Goal: Check status: Check status

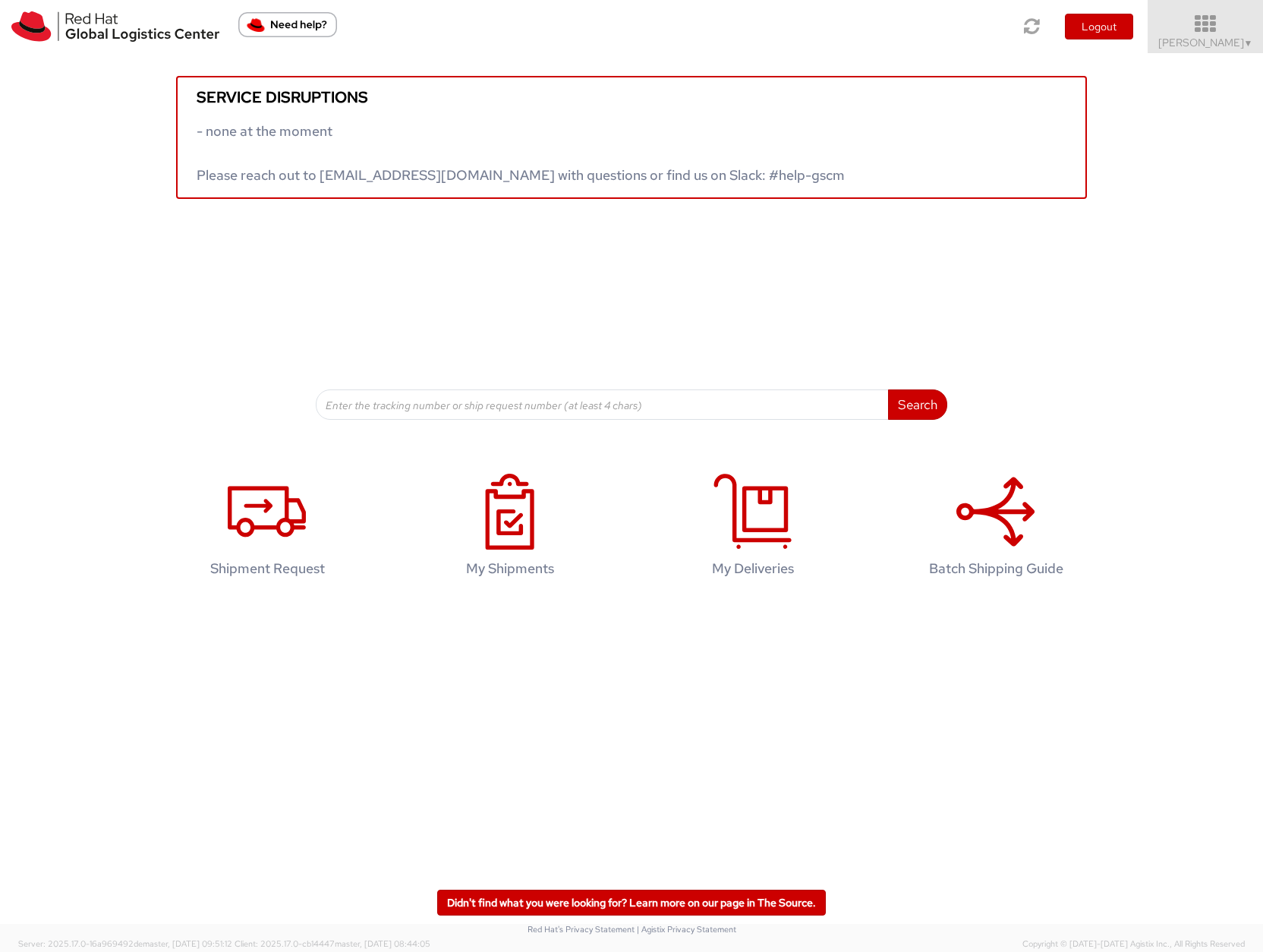
click at [1194, 46] on span "Sona Mala ▼" at bounding box center [1206, 43] width 95 height 14
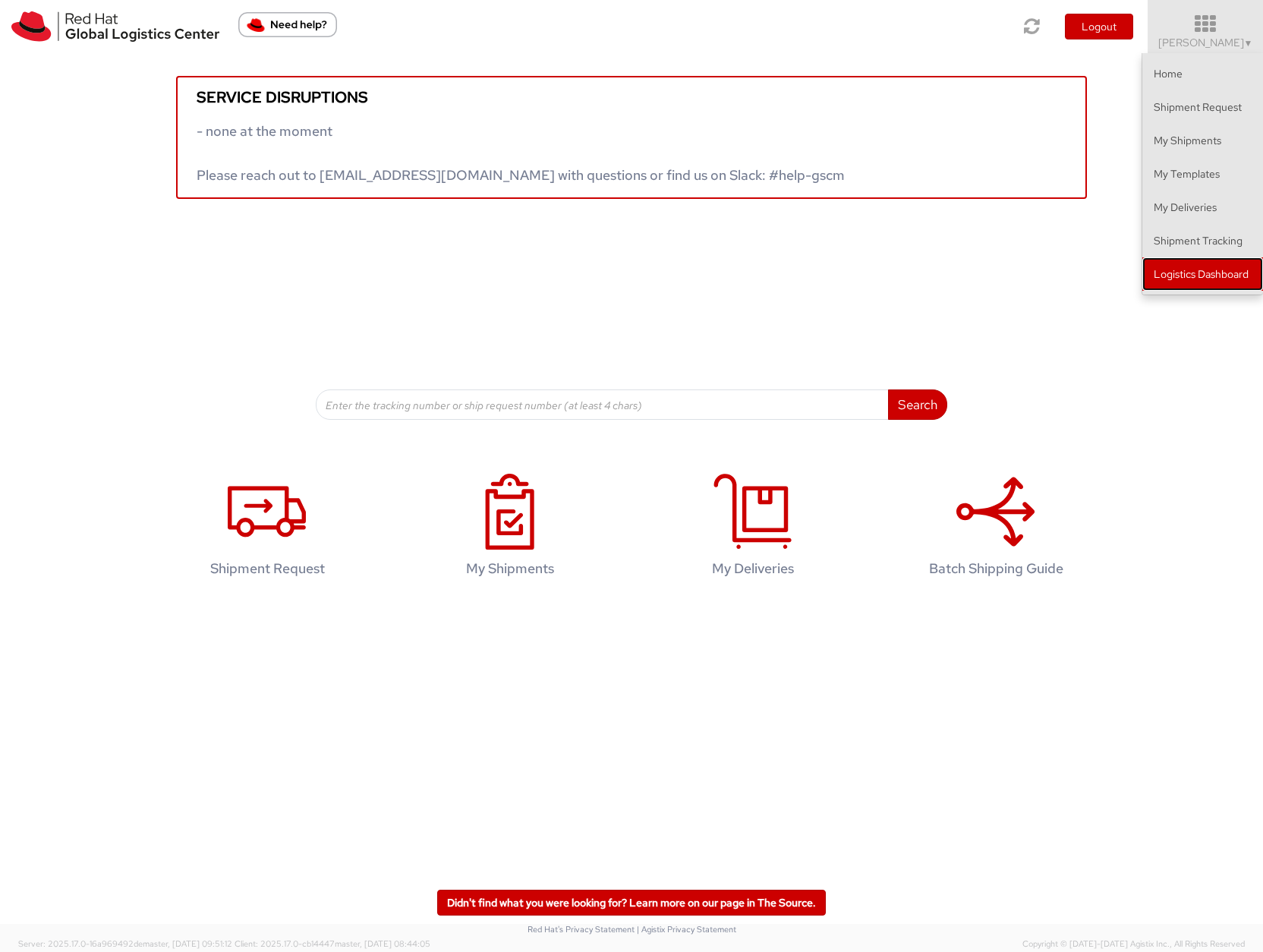
click at [1213, 272] on link "Logistics Dashboard" at bounding box center [1203, 274] width 121 height 34
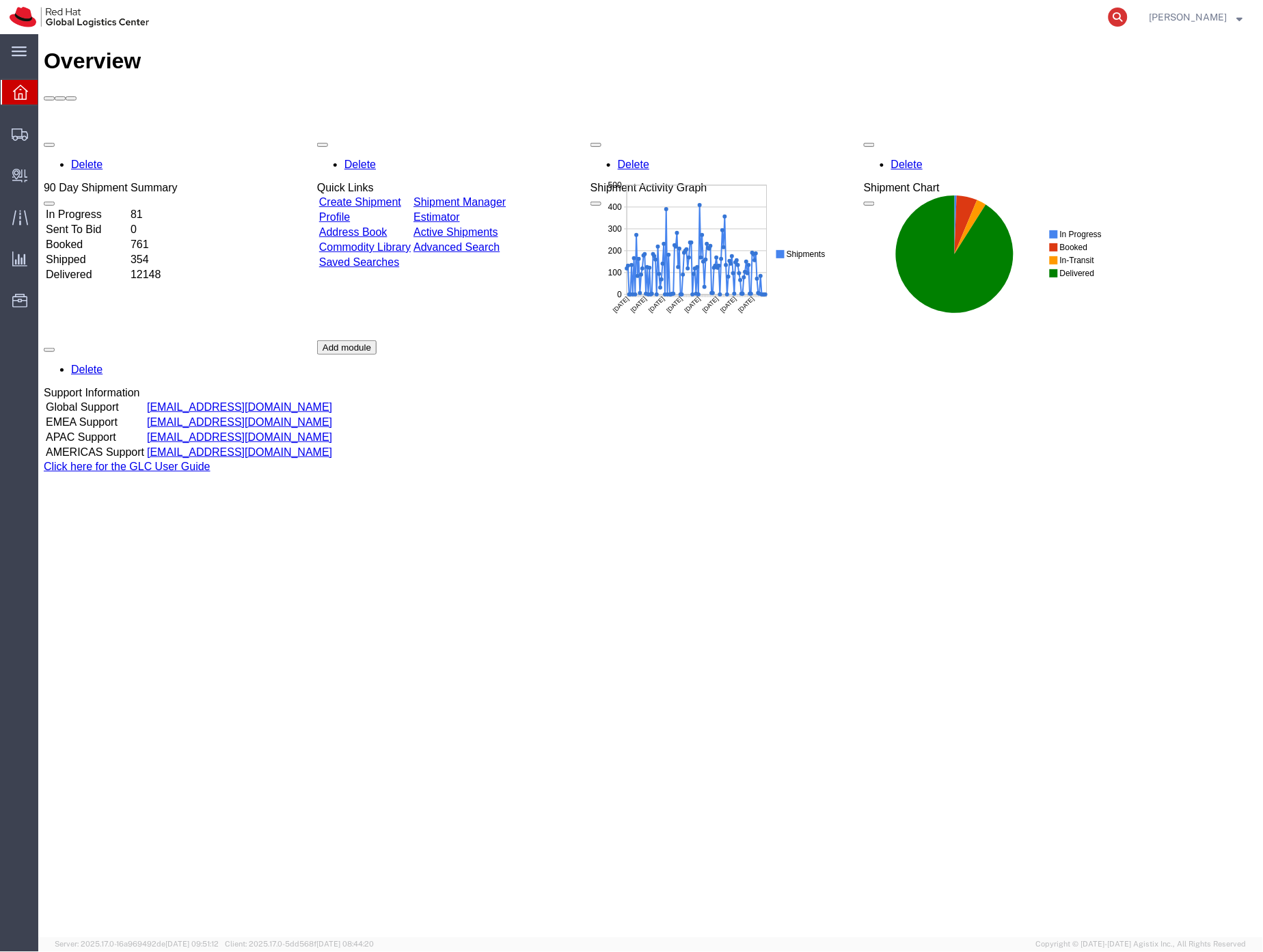
click at [1128, 16] on icon at bounding box center [1118, 16] width 19 height 19
click at [853, 13] on input "search" at bounding box center [901, 17] width 415 height 33
paste input "56482181"
type input "56482181"
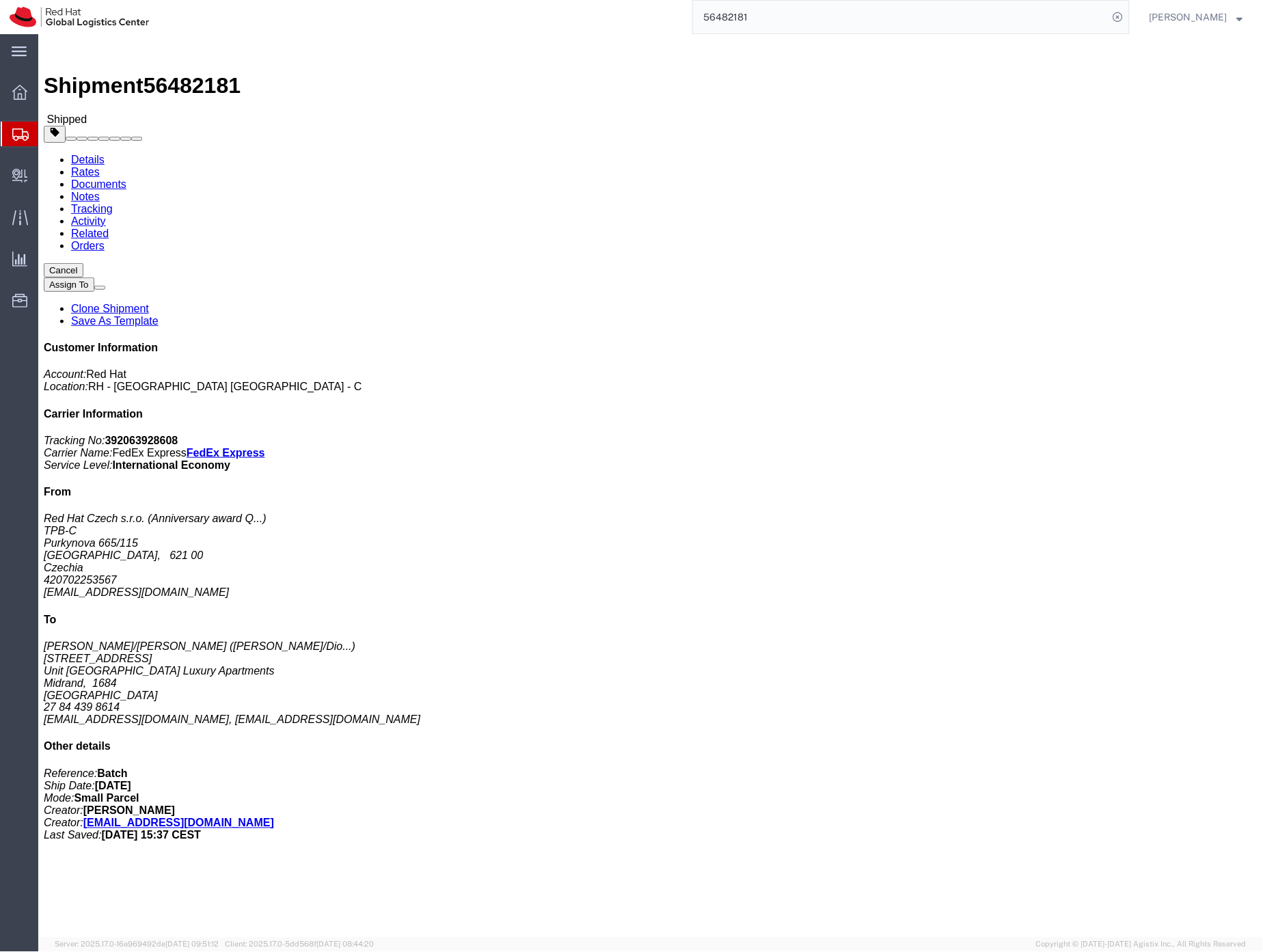
click b "392063928608"
copy b "392063928608"
